Goal: Find specific page/section: Find specific page/section

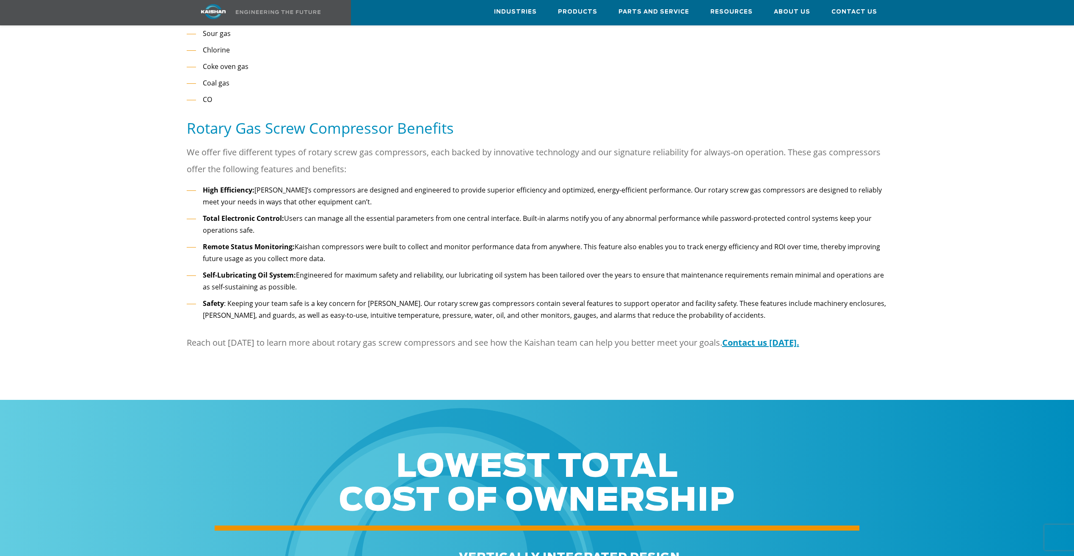
scroll to position [1185, 0]
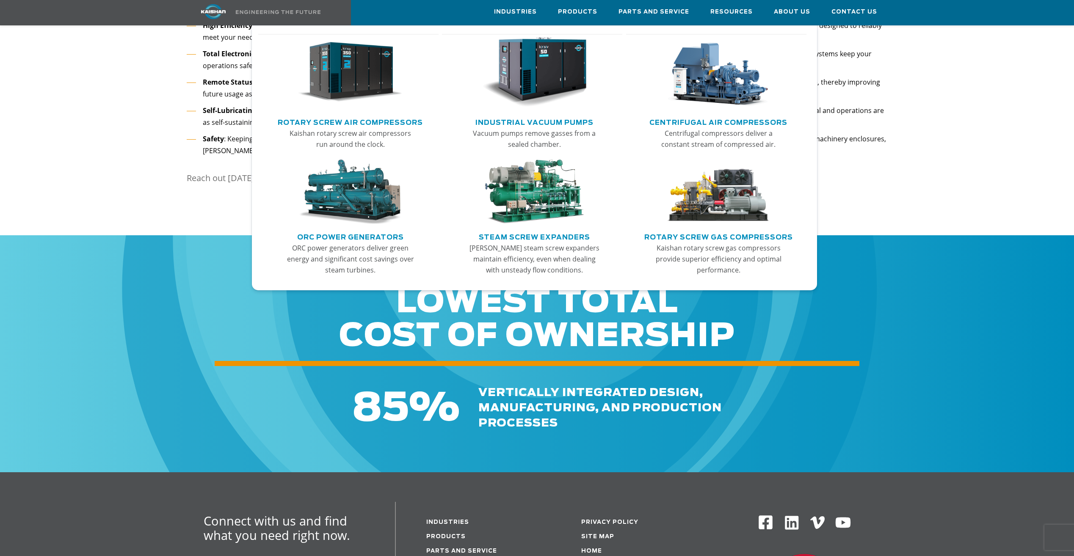
click at [724, 218] on img "Main menu" at bounding box center [718, 192] width 104 height 65
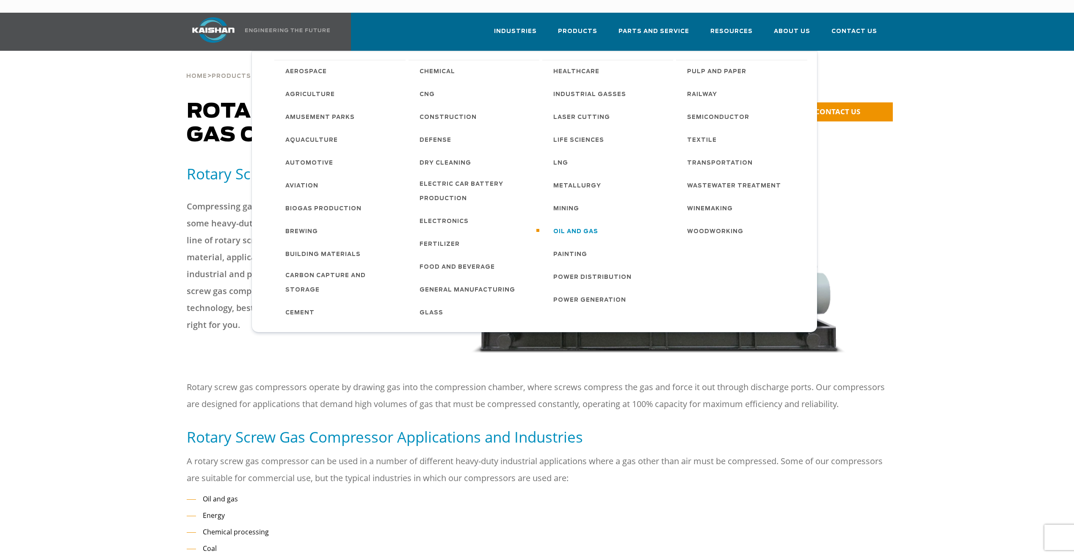
click at [591, 225] on span "Oil and Gas" at bounding box center [575, 232] width 45 height 14
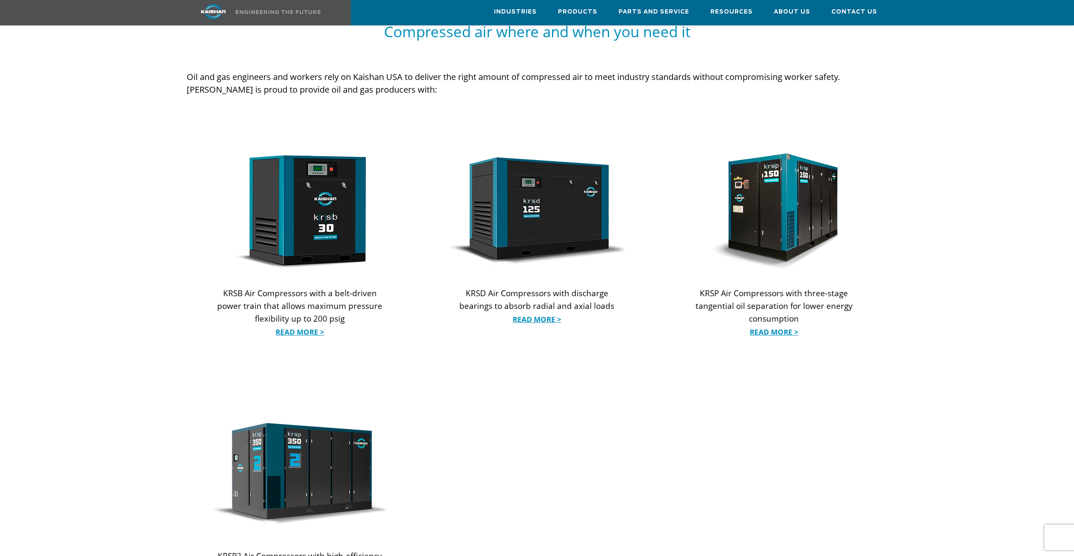
scroll to position [847, 0]
